Goal: Information Seeking & Learning: Learn about a topic

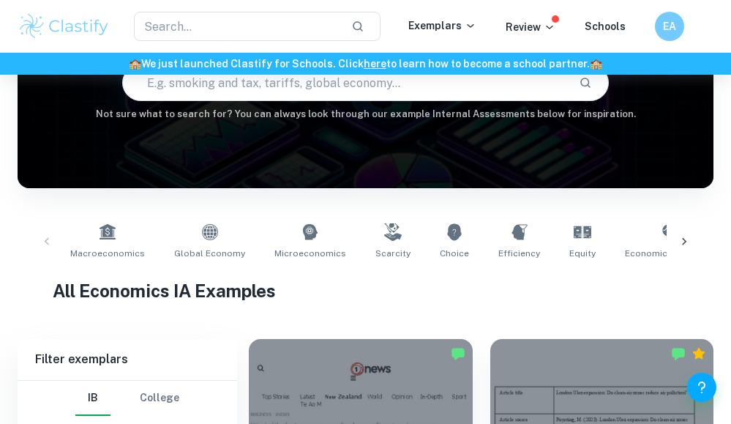
scroll to position [157, 0]
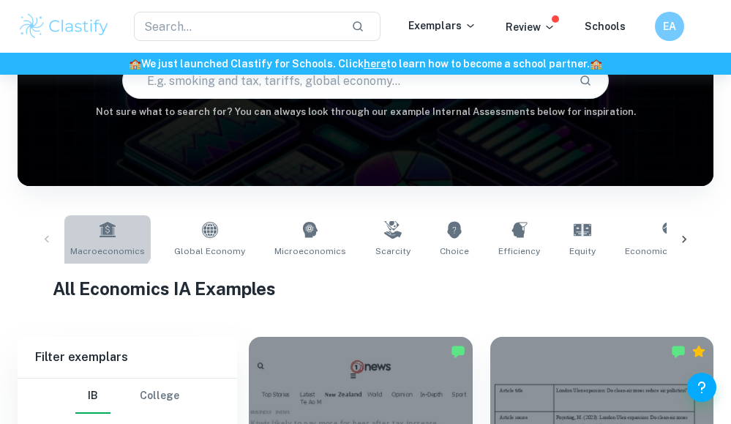
click at [103, 231] on icon at bounding box center [108, 229] width 16 height 15
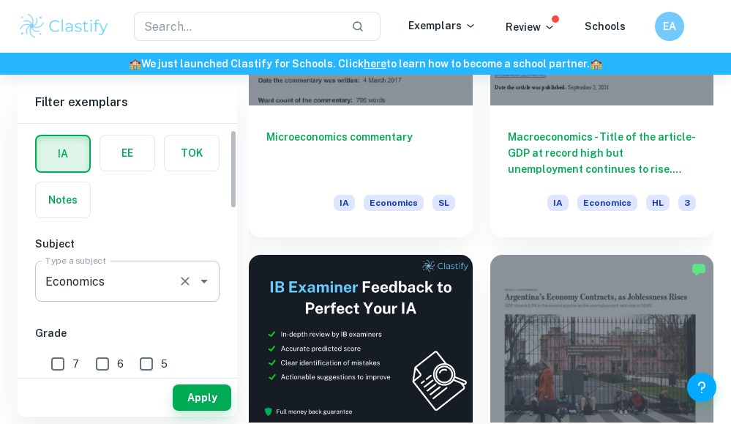
scroll to position [88, 0]
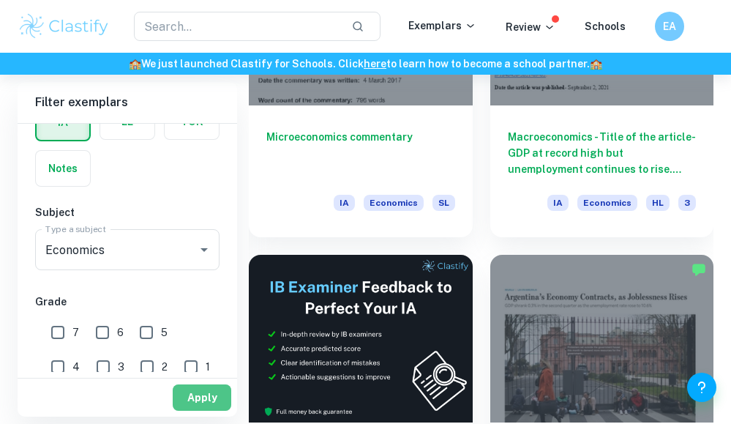
click at [207, 392] on button "Apply" at bounding box center [202, 397] width 59 height 26
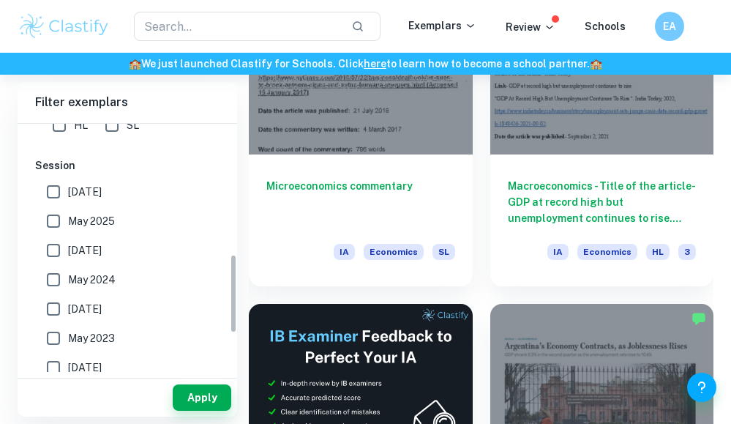
scroll to position [409, 0]
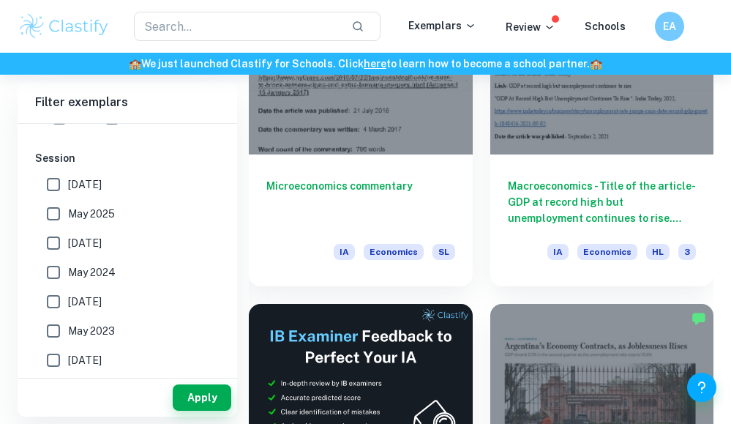
click at [75, 206] on span "May 2025" at bounding box center [91, 214] width 47 height 16
click at [68, 205] on input "May 2025" at bounding box center [53, 213] width 29 height 29
checkbox input "true"
click at [84, 180] on span "[DATE]" at bounding box center [85, 184] width 34 height 16
click at [68, 180] on input "[DATE]" at bounding box center [53, 184] width 29 height 29
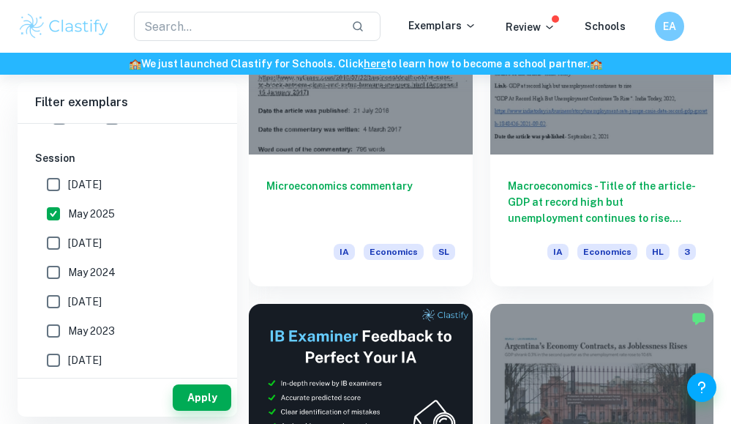
checkbox input "true"
click at [211, 403] on button "Apply" at bounding box center [202, 397] width 59 height 26
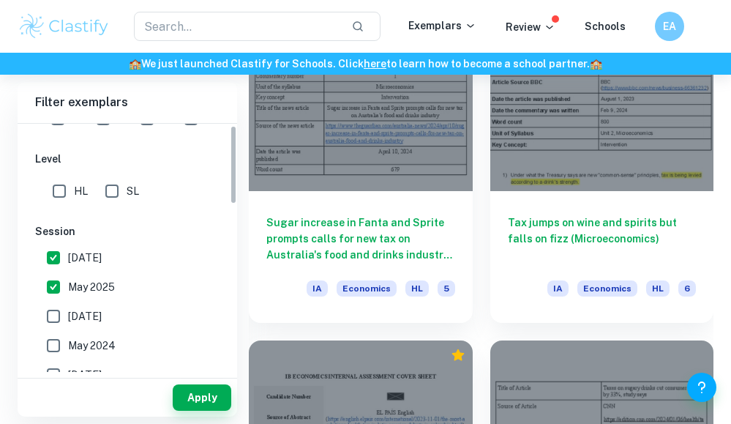
scroll to position [529, 0]
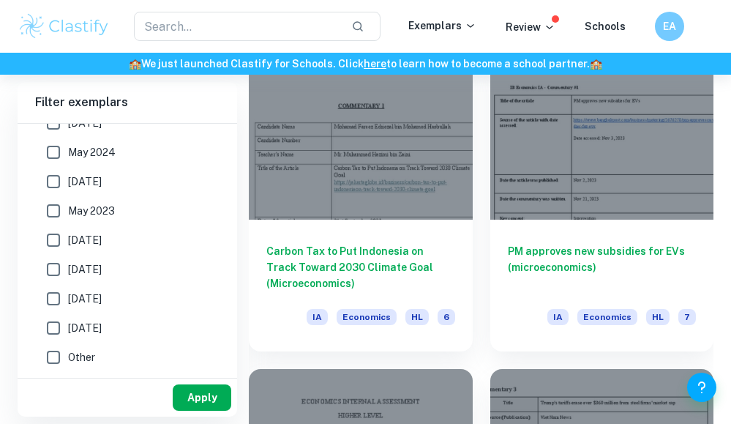
click at [185, 395] on button "Apply" at bounding box center [202, 397] width 59 height 26
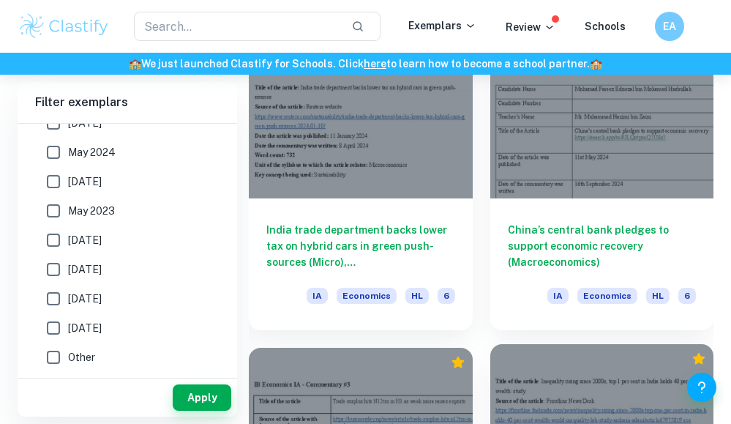
scroll to position [2364, 0]
